Goal: Task Accomplishment & Management: Complete application form

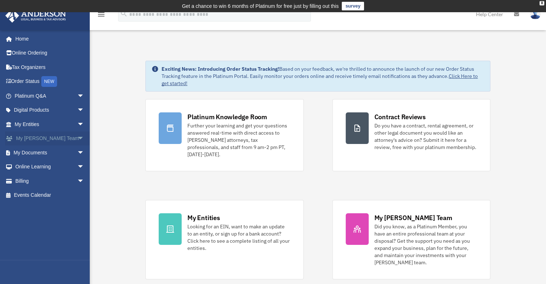
click at [77, 138] on span "arrow_drop_down" at bounding box center [84, 138] width 14 height 15
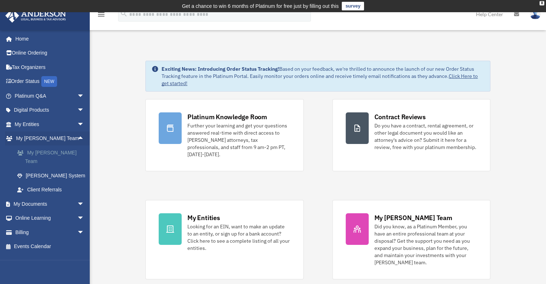
click at [62, 151] on link "My [PERSON_NAME] Team" at bounding box center [52, 156] width 85 height 23
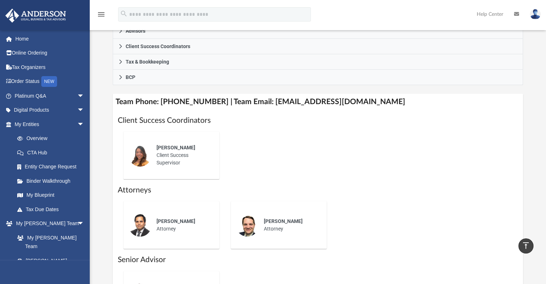
scroll to position [230, 0]
drag, startPoint x: 367, startPoint y: 101, endPoint x: 260, endPoint y: 99, distance: 107.3
click at [260, 99] on h4 "Team Phone: (725) 208-3141 | Team Email: myteam@andersonadvisors.com" at bounding box center [318, 102] width 411 height 16
copy h4 "myteam@andersonadvisors.com"
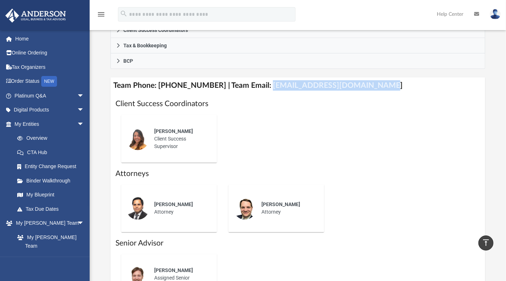
scroll to position [205, 0]
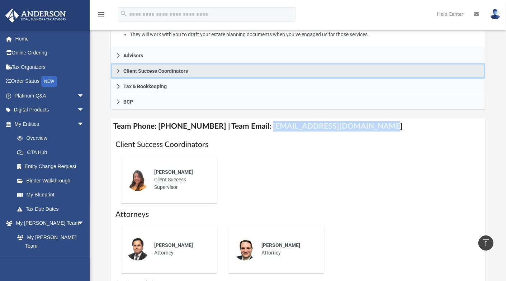
click at [118, 73] on icon at bounding box center [118, 71] width 3 height 4
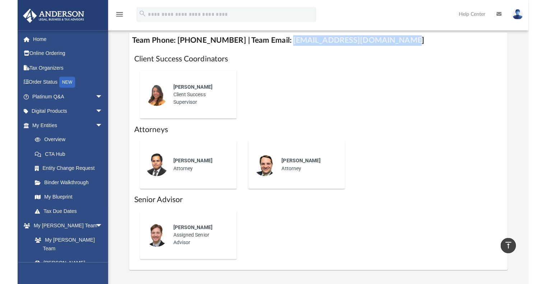
scroll to position [254, 0]
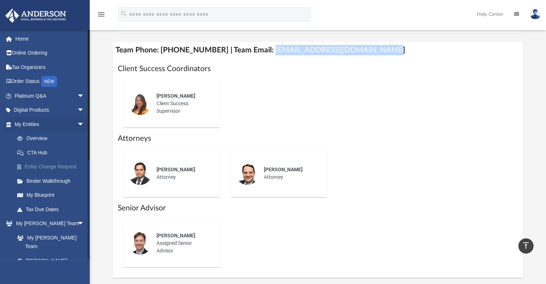
click at [57, 164] on link "Entity Change Request" at bounding box center [52, 167] width 85 height 14
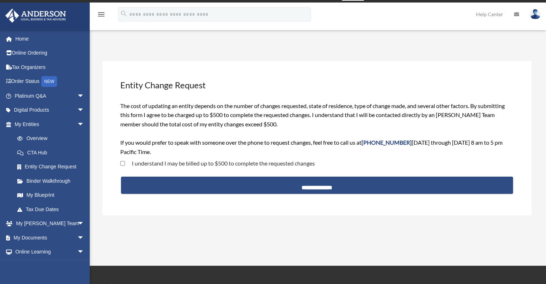
scroll to position [10, 0]
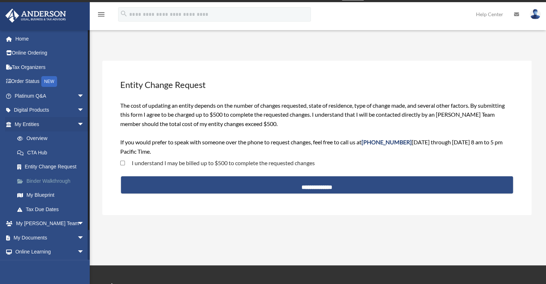
click at [59, 179] on link "Binder Walkthrough" at bounding box center [52, 181] width 85 height 14
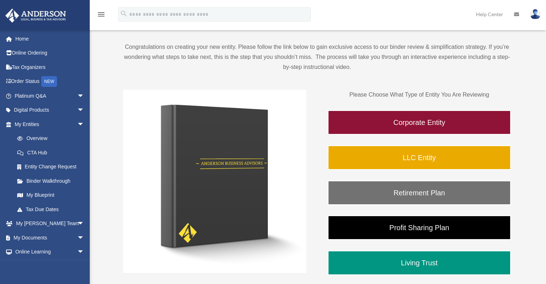
scroll to position [68, 0]
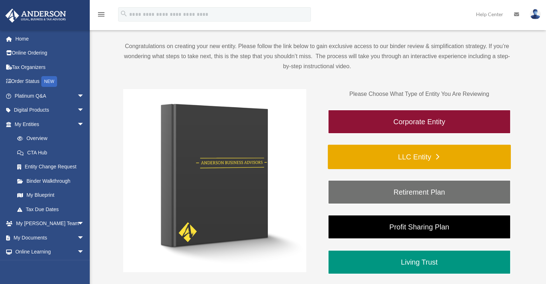
click at [419, 155] on link "LLC Entity" at bounding box center [419, 157] width 183 height 24
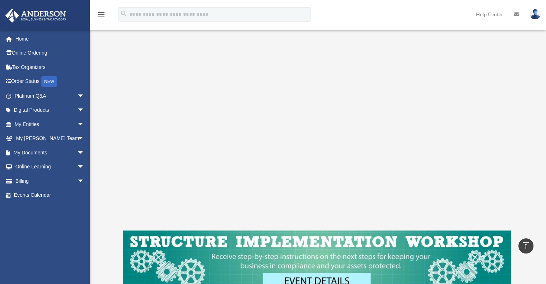
scroll to position [219, 0]
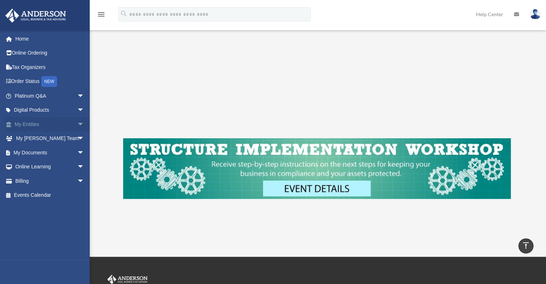
click at [77, 121] on span "arrow_drop_down" at bounding box center [84, 124] width 14 height 15
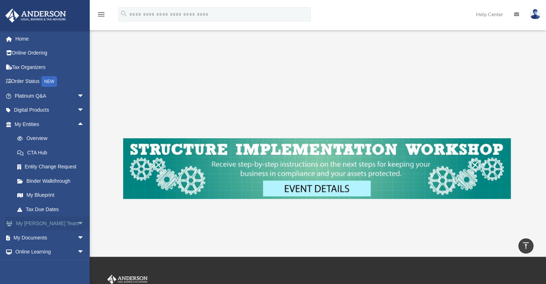
click at [77, 222] on span "arrow_drop_down" at bounding box center [84, 223] width 14 height 15
click at [64, 233] on link "My [PERSON_NAME] Team" at bounding box center [52, 241] width 85 height 23
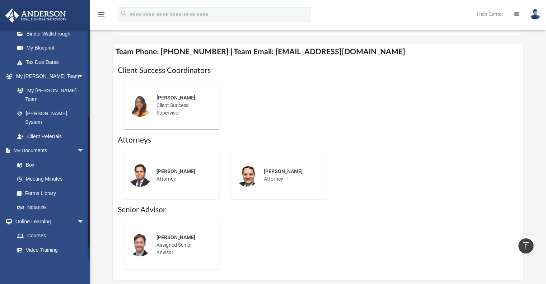
scroll to position [150, 0]
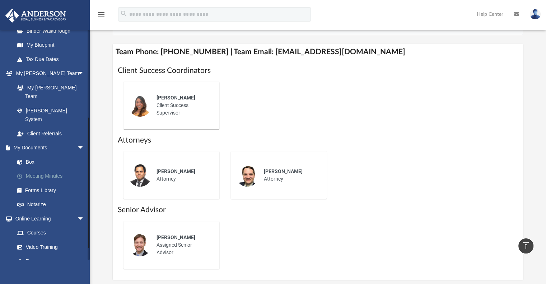
click at [52, 169] on link "Meeting Minutes" at bounding box center [52, 176] width 85 height 14
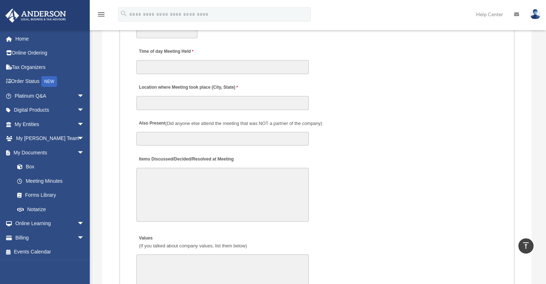
scroll to position [1067, 0]
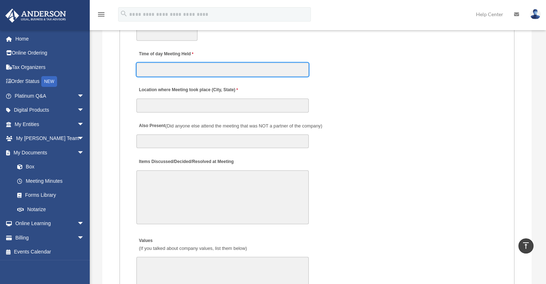
click at [307, 74] on input "Time of day Meeting Held" at bounding box center [222, 69] width 172 height 14
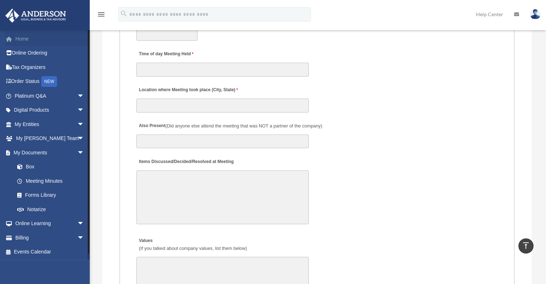
click at [17, 38] on link "Home" at bounding box center [50, 39] width 90 height 14
